Goal: Navigation & Orientation: Find specific page/section

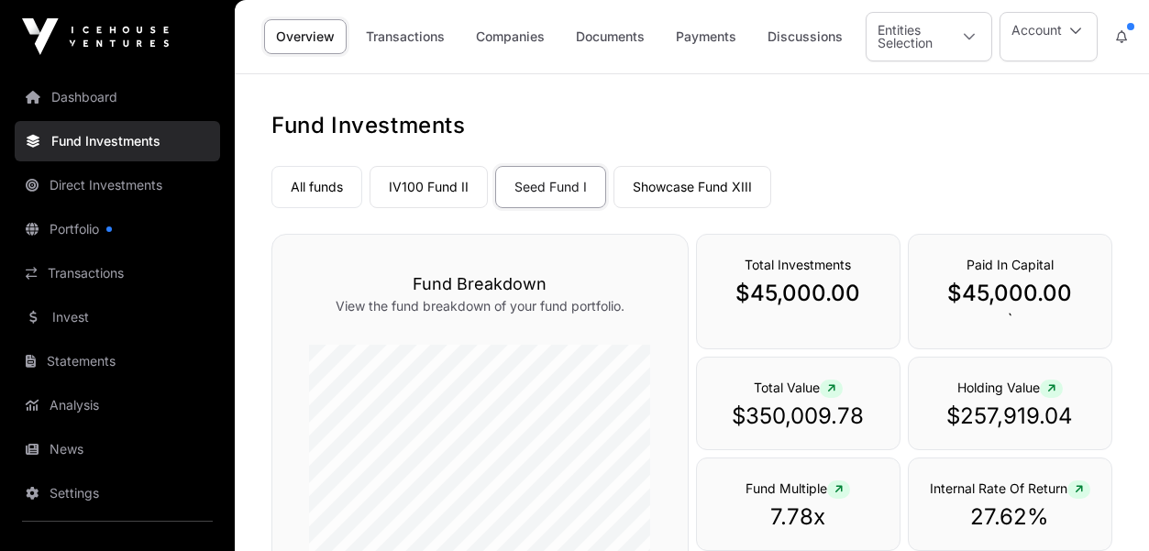
click at [692, 193] on link "Showcase Fund XIII" at bounding box center [692, 187] width 158 height 42
click at [552, 177] on link "Seed Fund I" at bounding box center [550, 187] width 111 height 42
click at [507, 37] on link "Companies" at bounding box center [510, 36] width 93 height 35
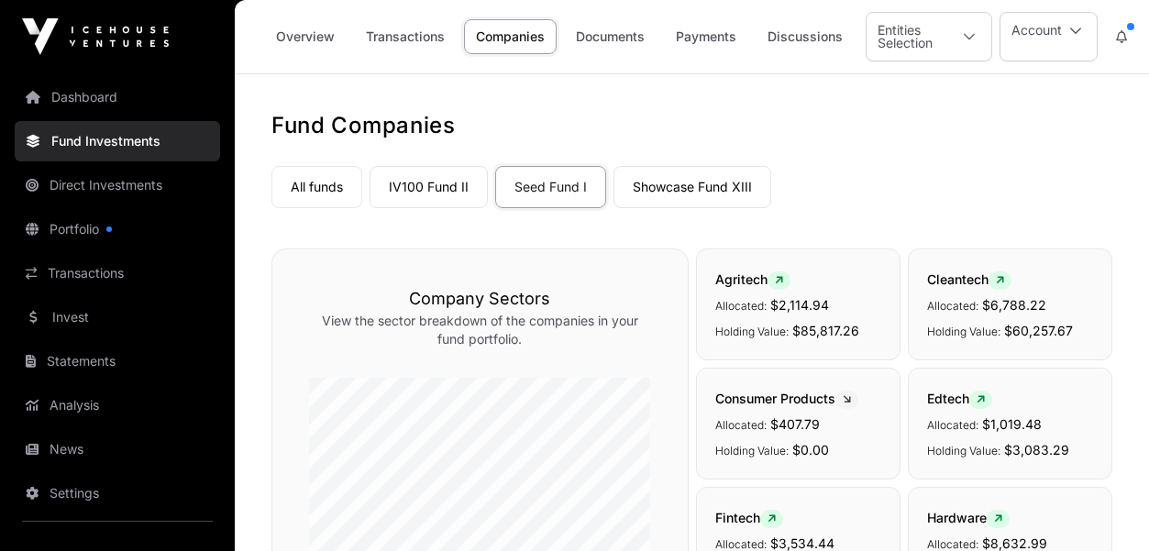
click at [407, 192] on link "IV100 Fund II" at bounding box center [428, 187] width 118 height 42
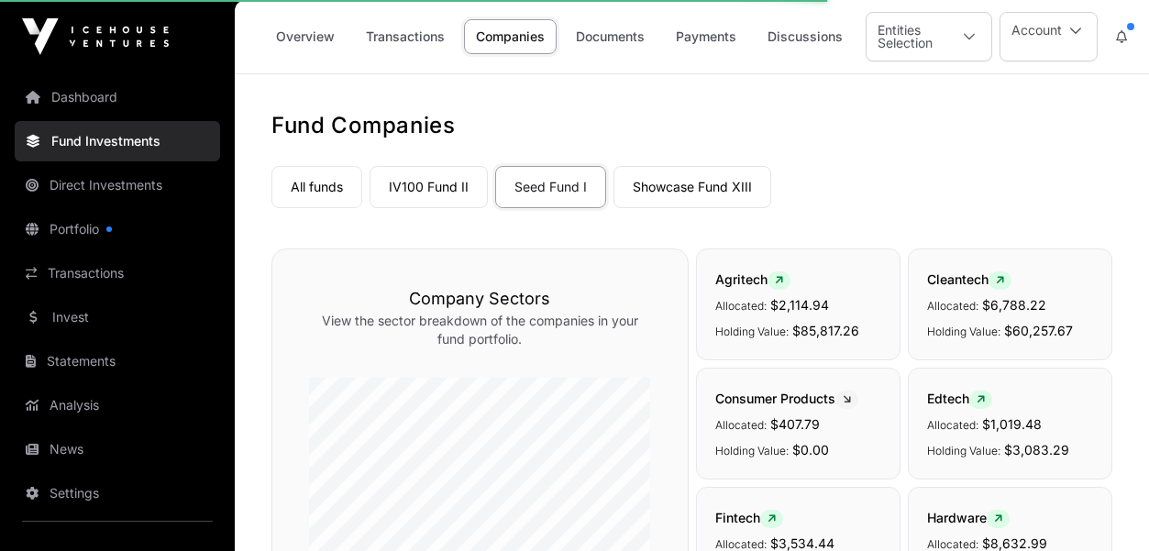
click at [414, 190] on link "IV100 Fund II" at bounding box center [428, 187] width 118 height 42
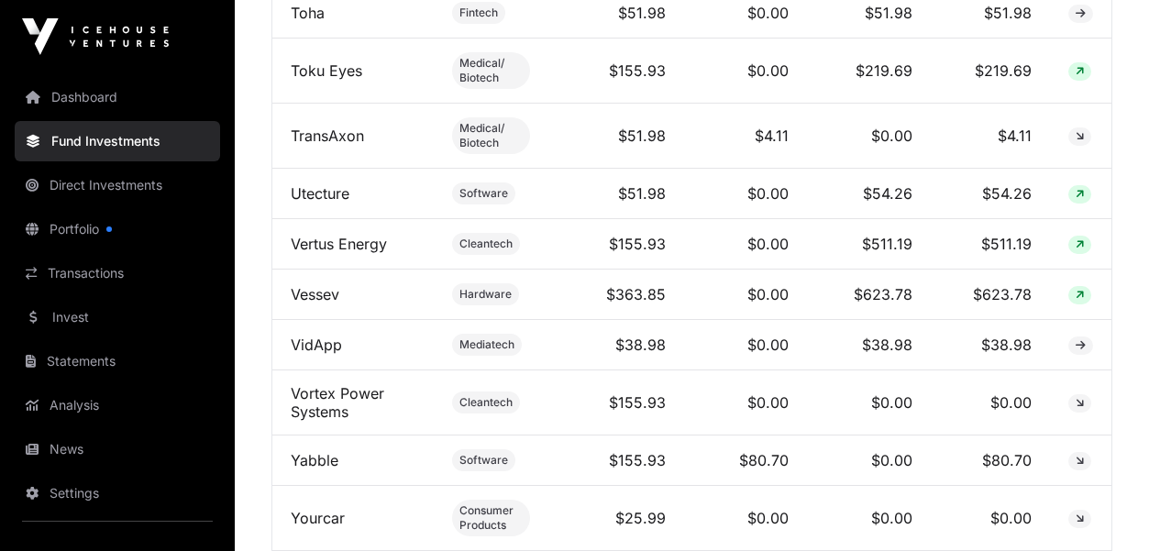
scroll to position [5897, 0]
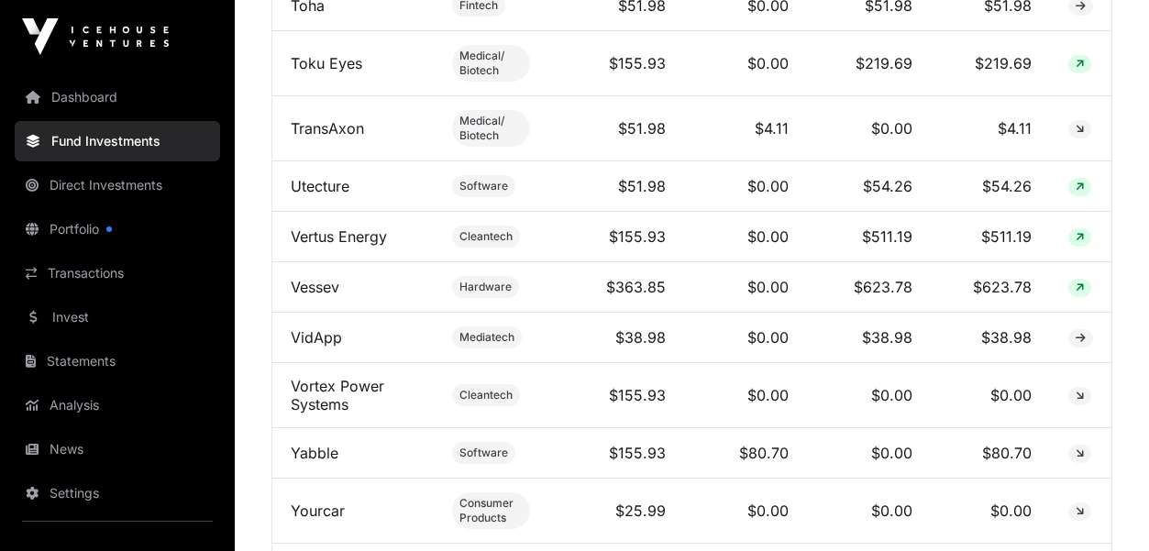
click at [90, 98] on link "Dashboard" at bounding box center [117, 97] width 205 height 40
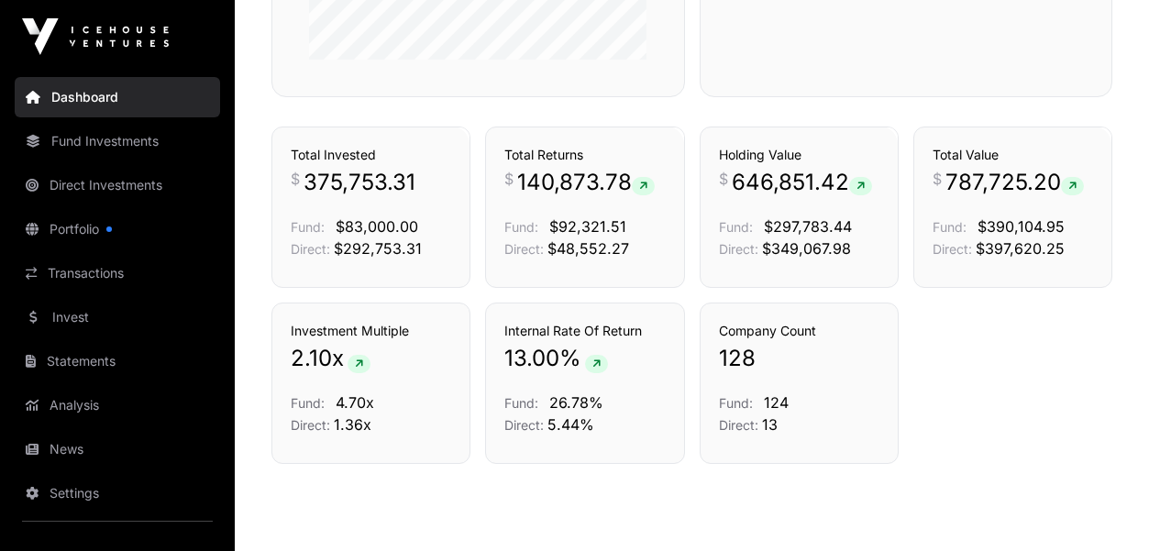
scroll to position [1276, 0]
